Goal: Task Accomplishment & Management: Use online tool/utility

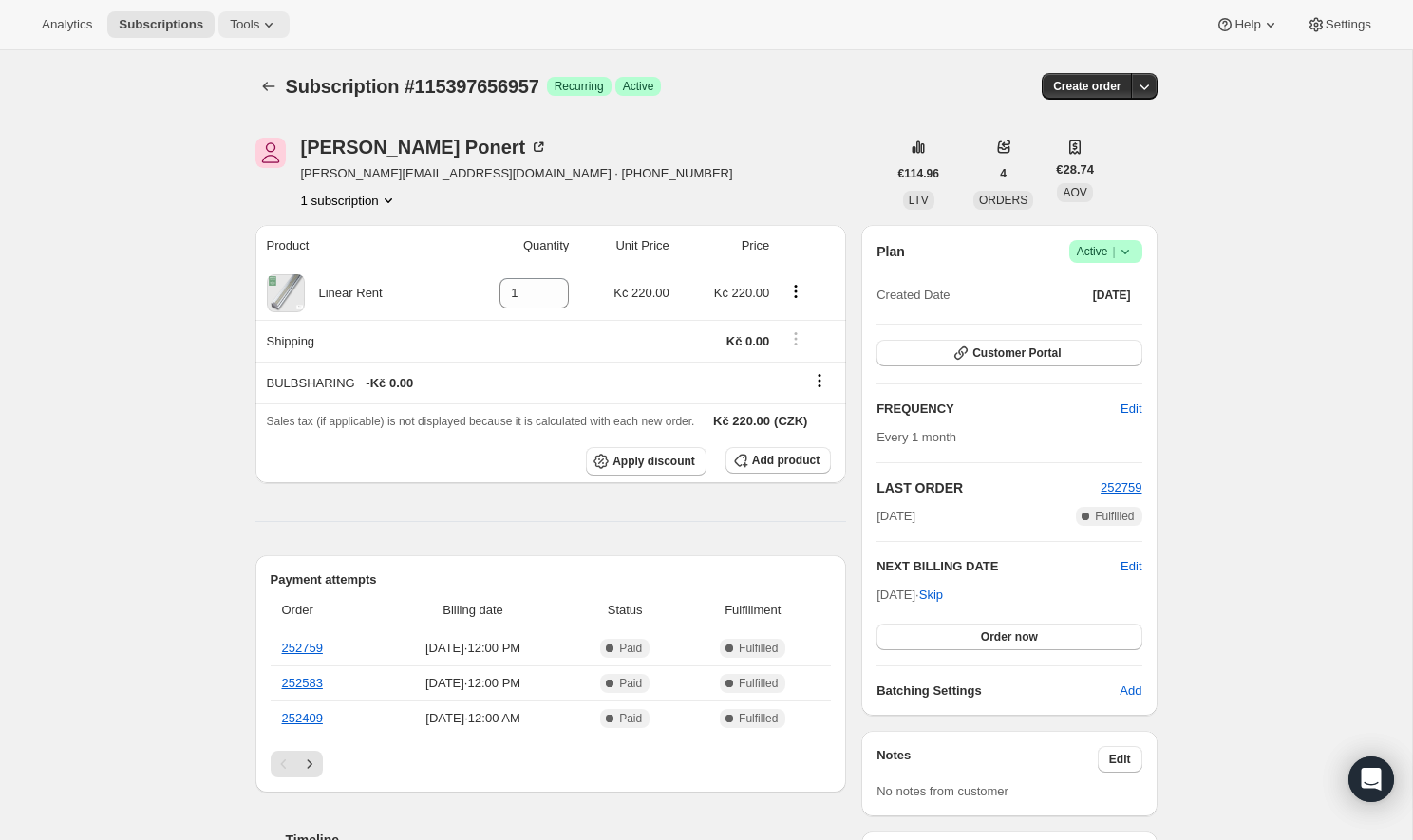
click at [237, 31] on span "Tools" at bounding box center [244, 25] width 30 height 15
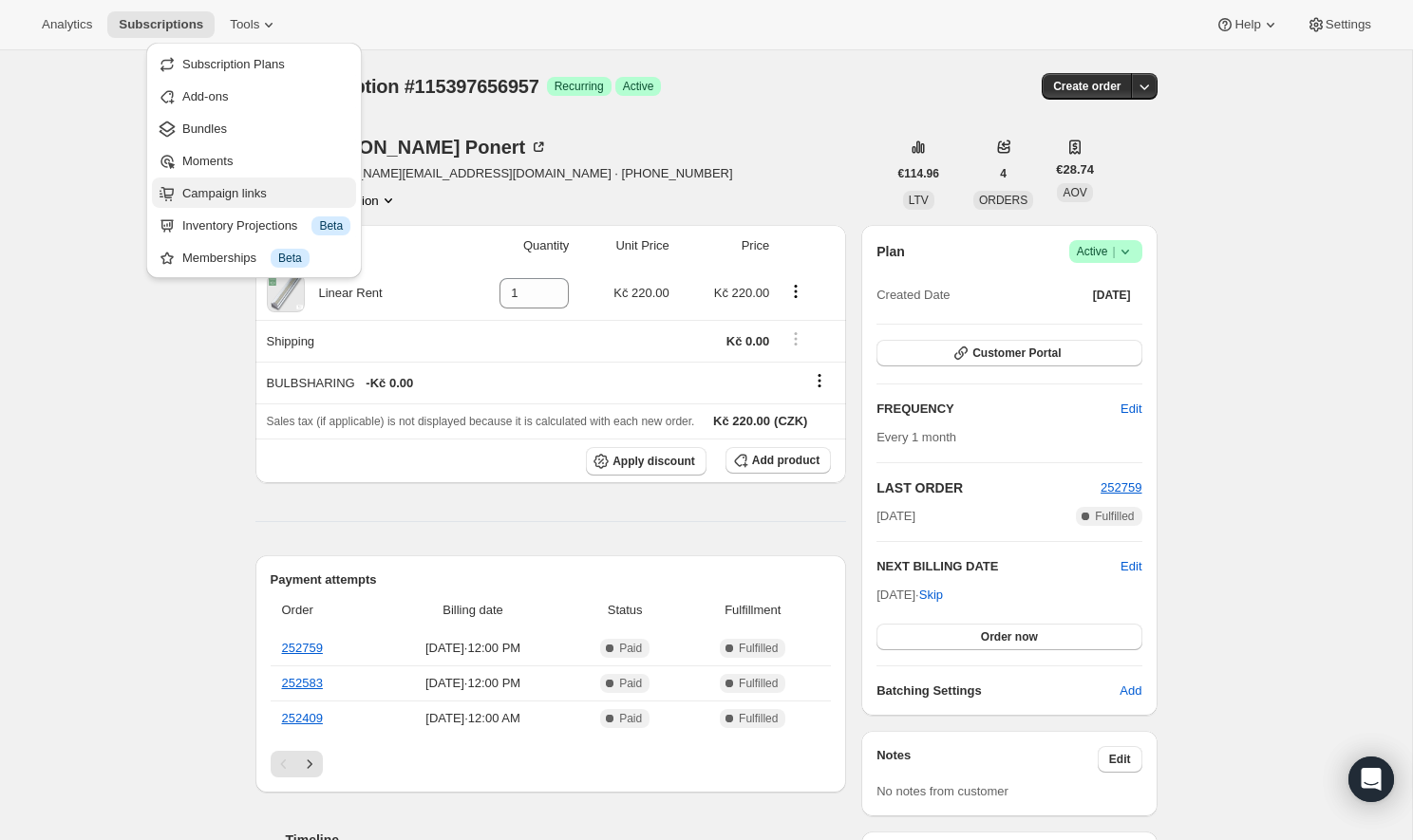
click at [250, 203] on button "Campaign links" at bounding box center [254, 193] width 204 height 31
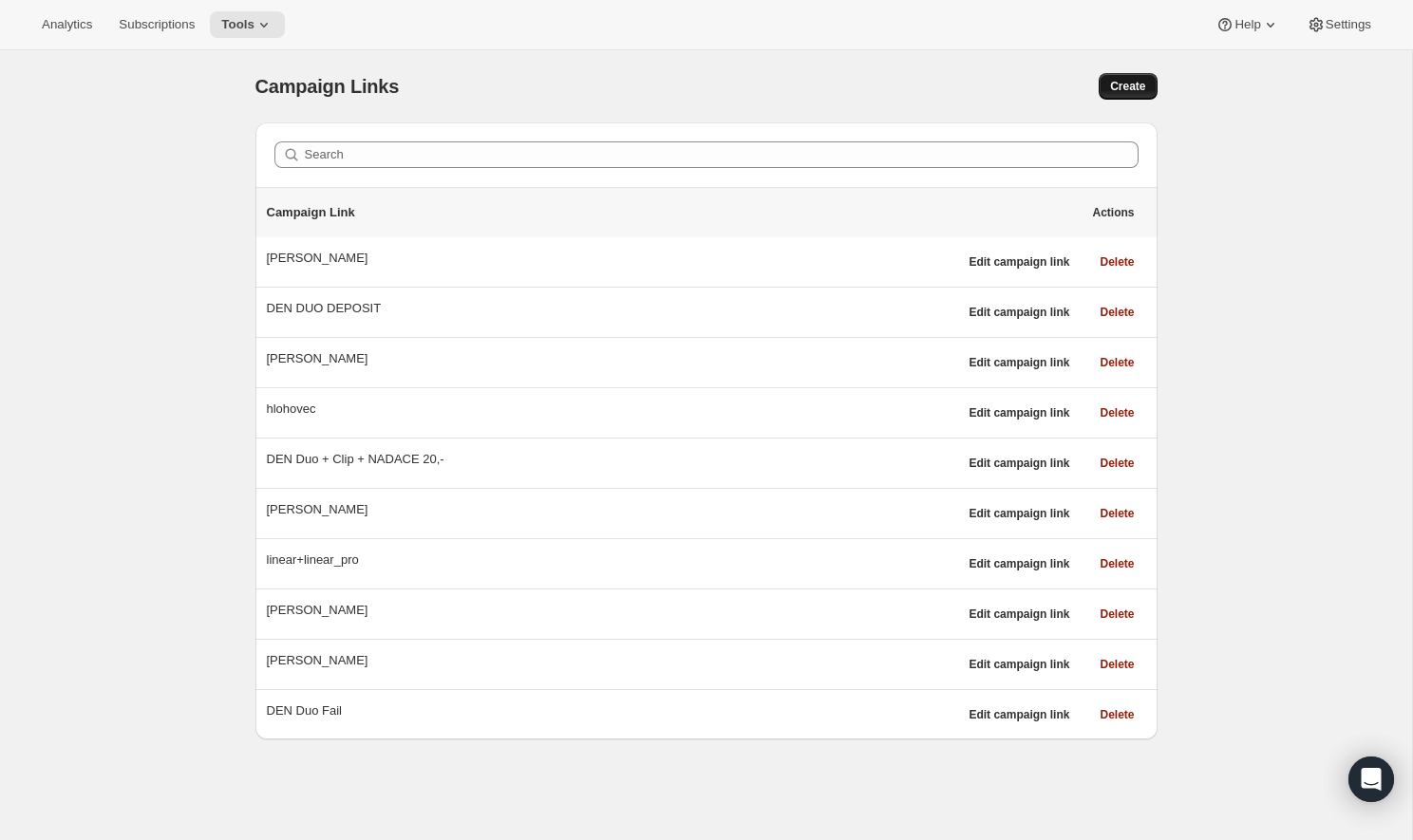
click at [1107, 90] on button "Create" at bounding box center [1128, 87] width 58 height 27
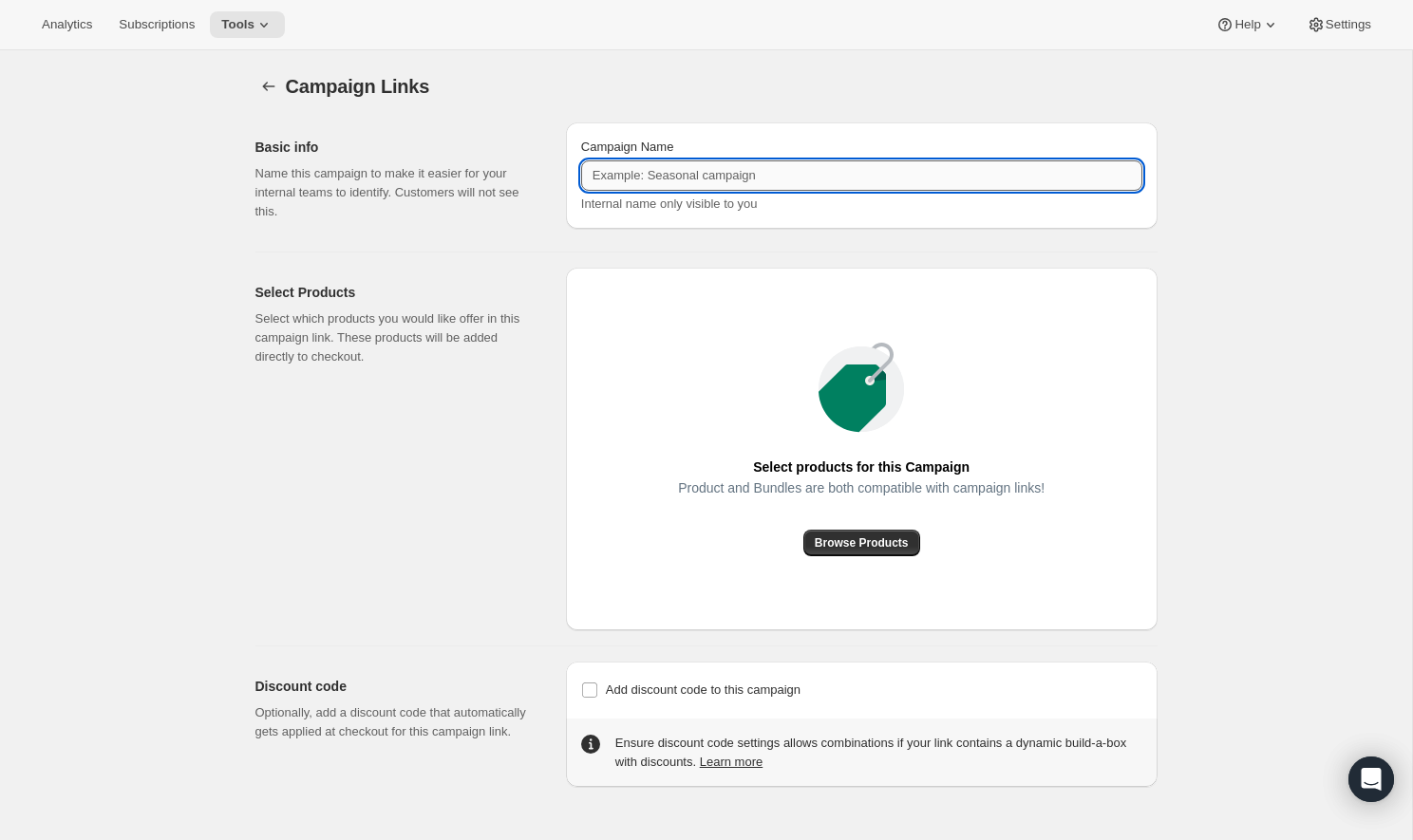
click at [748, 173] on input "Campaign Name" at bounding box center [862, 176] width 561 height 31
type input "PONERT"
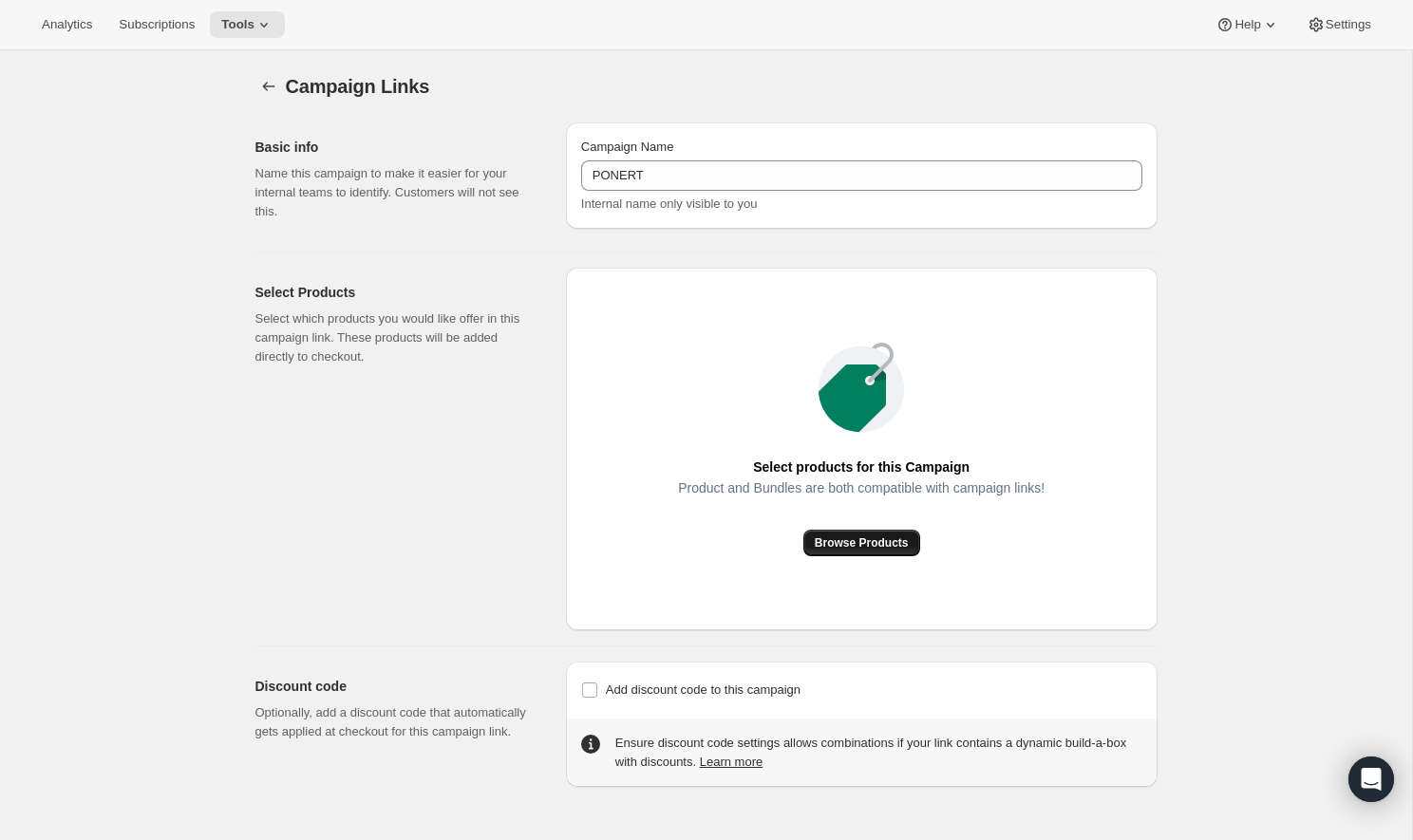
click at [864, 544] on span "Browse Products" at bounding box center [862, 543] width 94 height 15
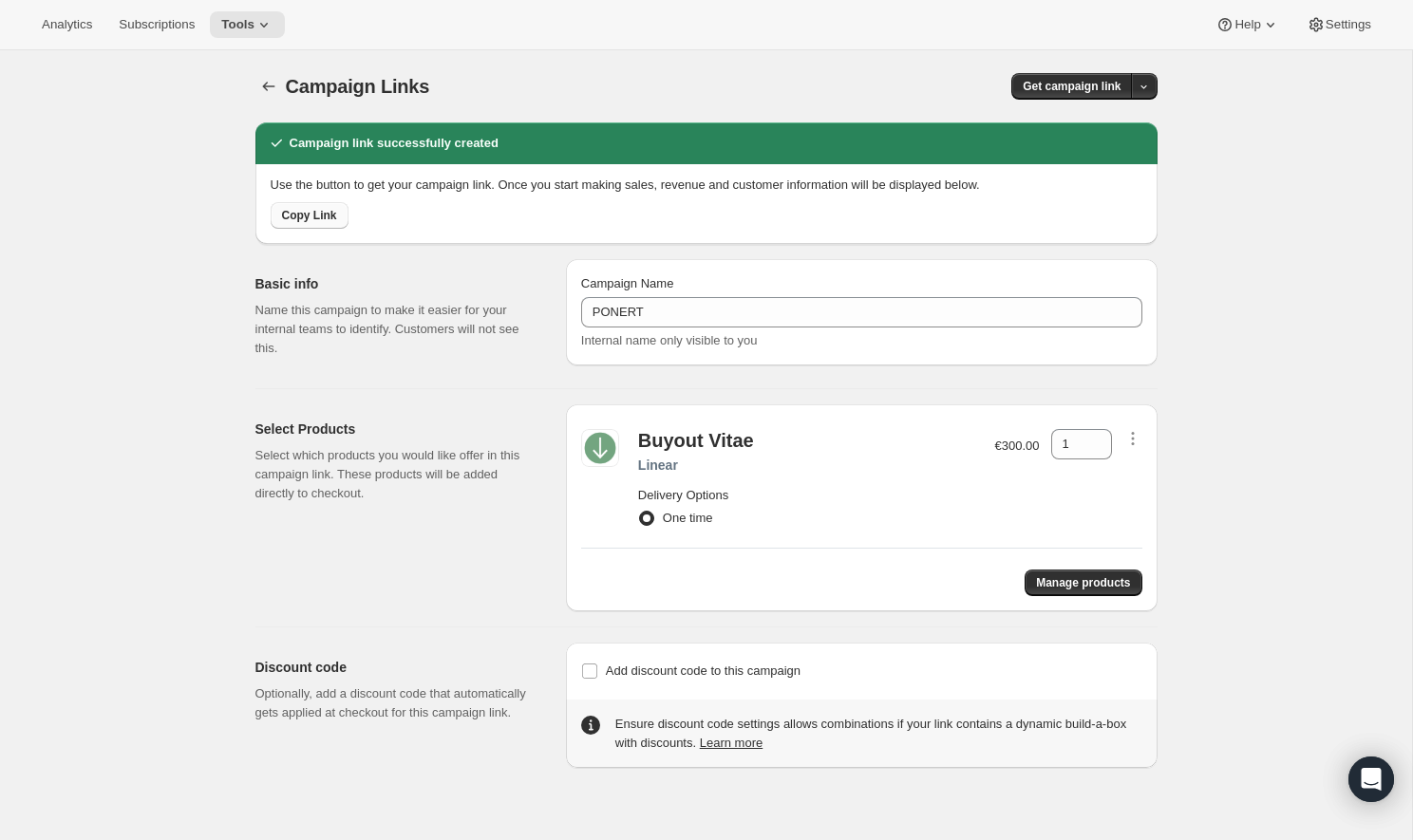
click at [316, 225] on button "Copy Link" at bounding box center [310, 216] width 78 height 27
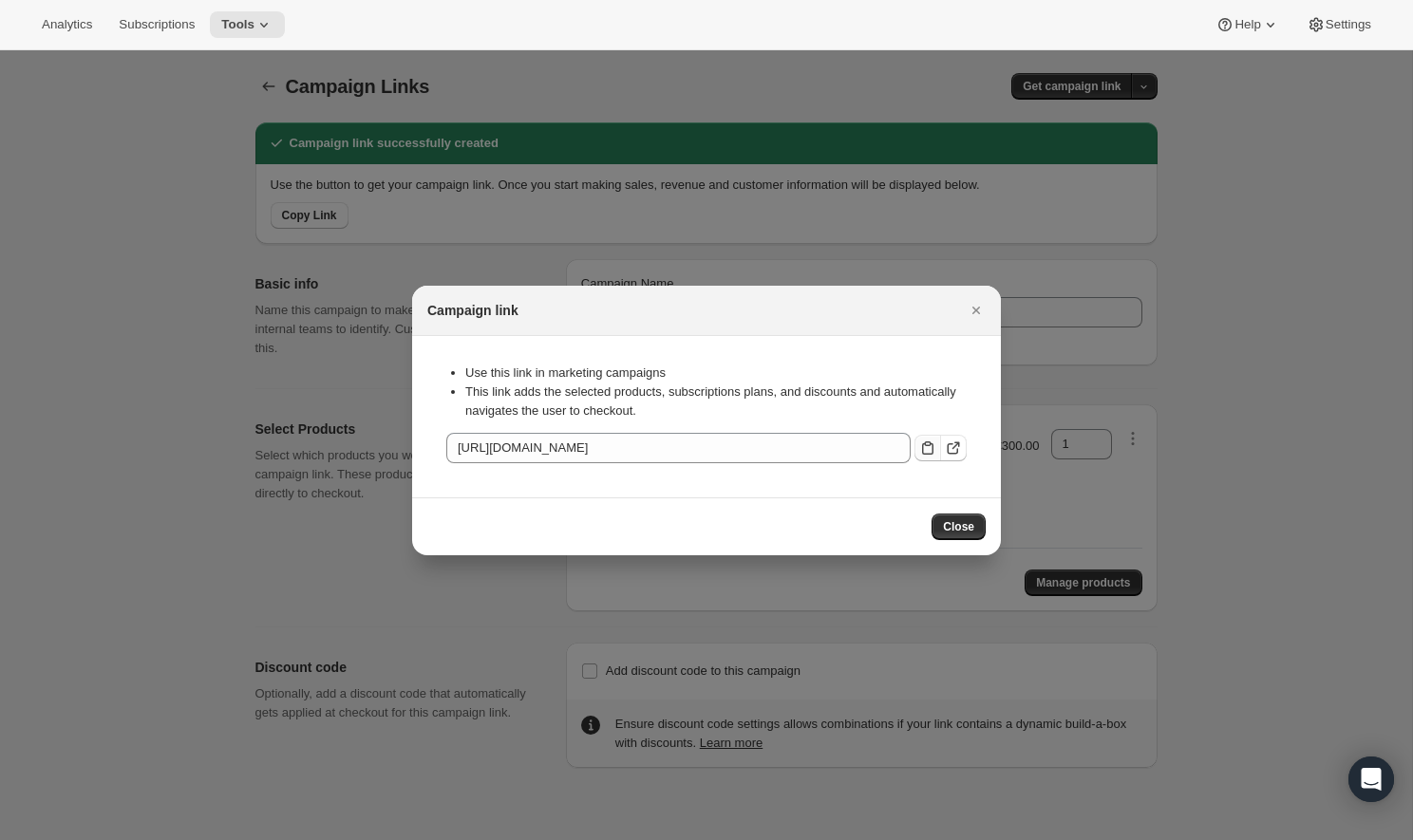
click at [930, 457] on icon ":rdc:" at bounding box center [928, 449] width 19 height 19
